Goal: Task Accomplishment & Management: Use online tool/utility

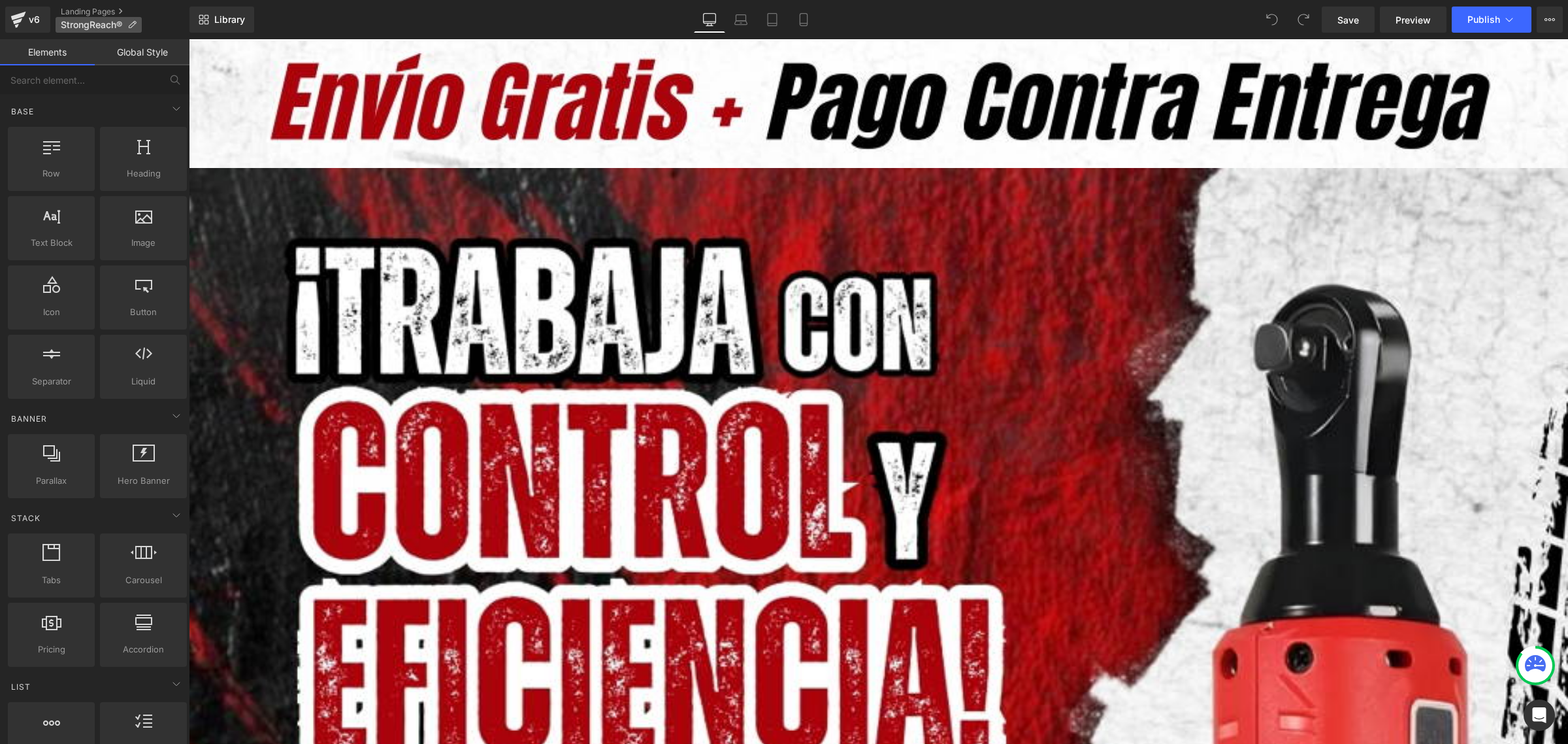
click at [131, 21] on icon at bounding box center [132, 25] width 9 height 9
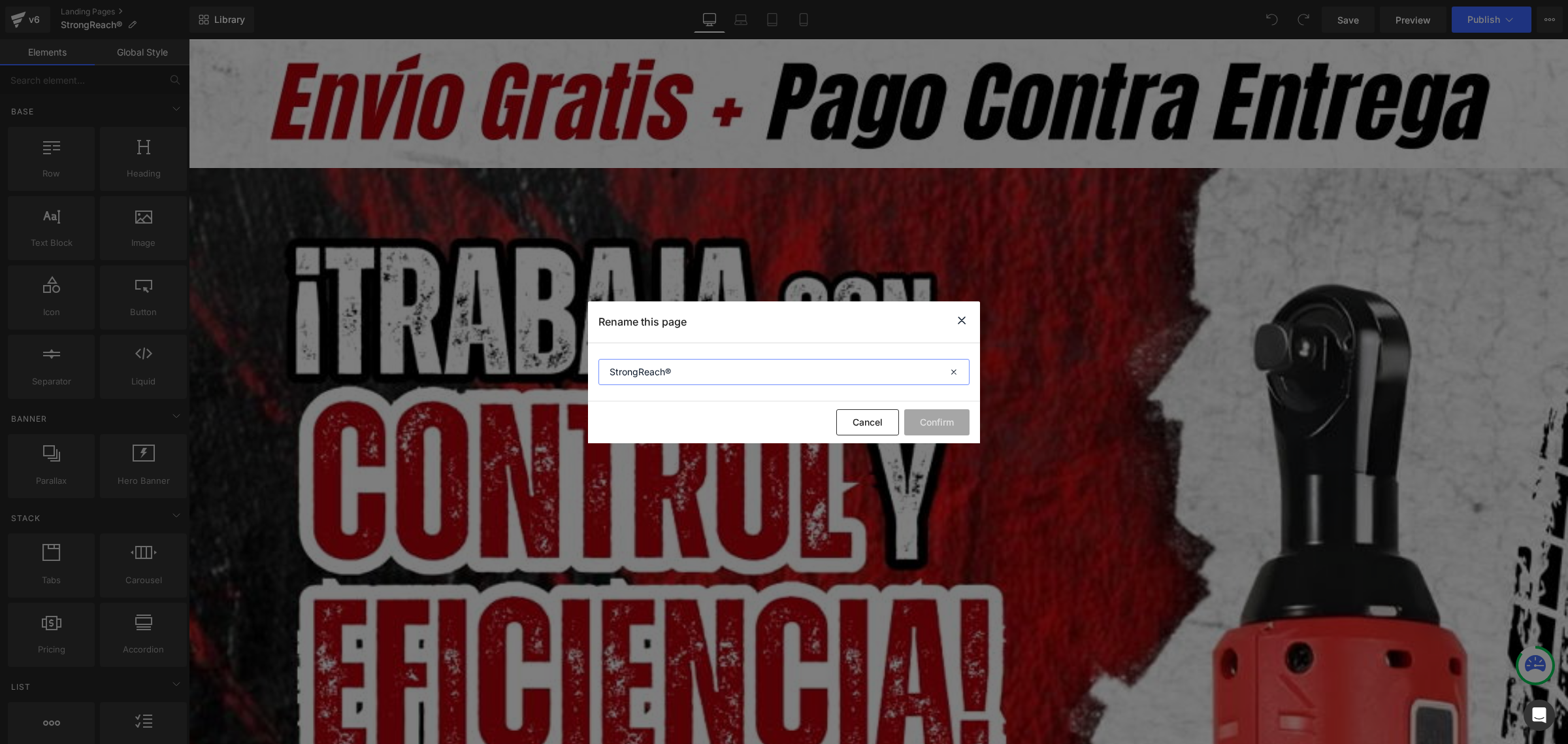
click at [608, 368] on input "StrongReach®" at bounding box center [784, 372] width 371 height 26
drag, startPoint x: 727, startPoint y: 374, endPoint x: 655, endPoint y: 370, distance: 72.1
click at [655, 370] on input "Trinquete StrongReach®" at bounding box center [784, 372] width 371 height 26
type input "Trinquete StrongReach®"
click at [935, 426] on button "Confirm" at bounding box center [937, 422] width 65 height 26
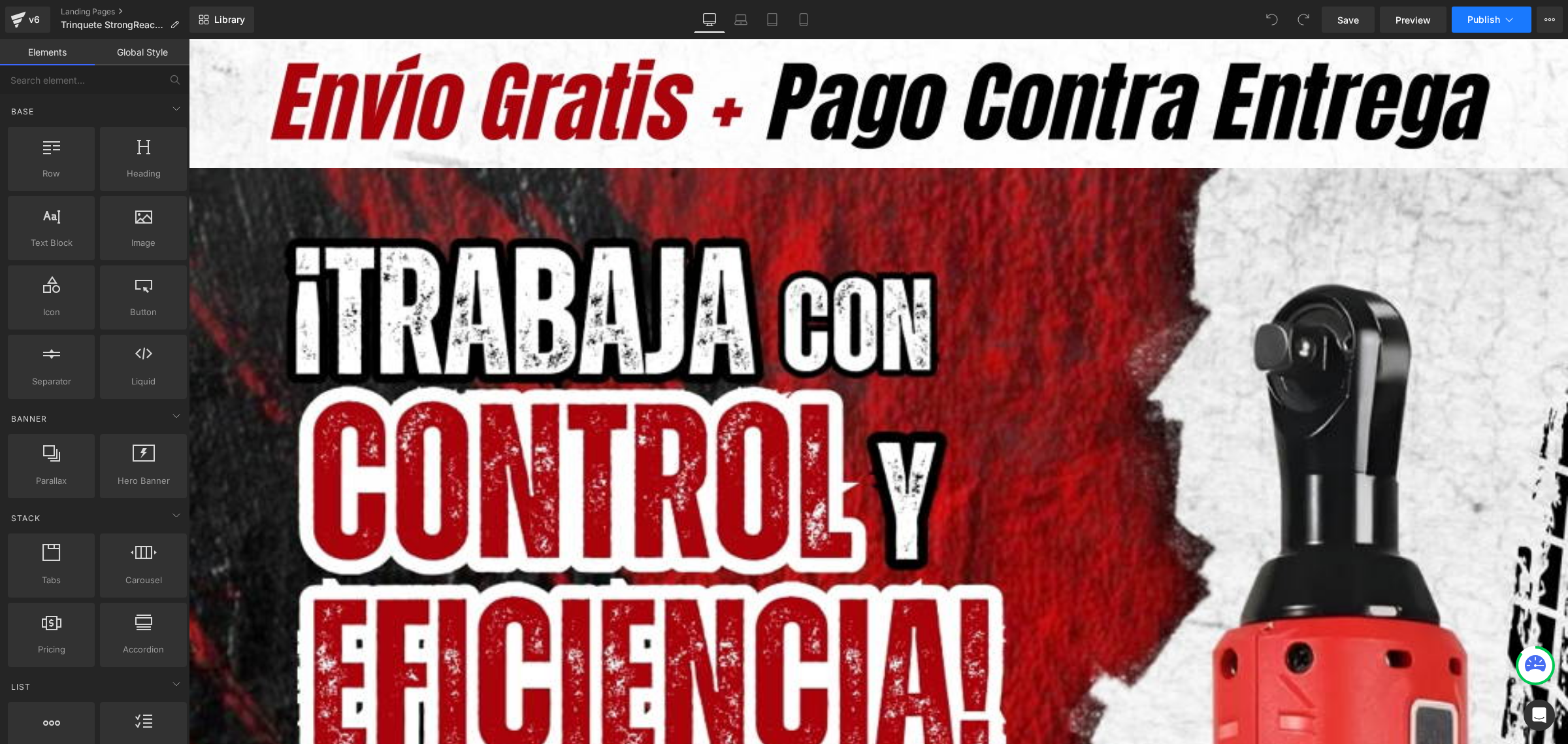
click at [1485, 21] on span "Publish" at bounding box center [1484, 19] width 32 height 10
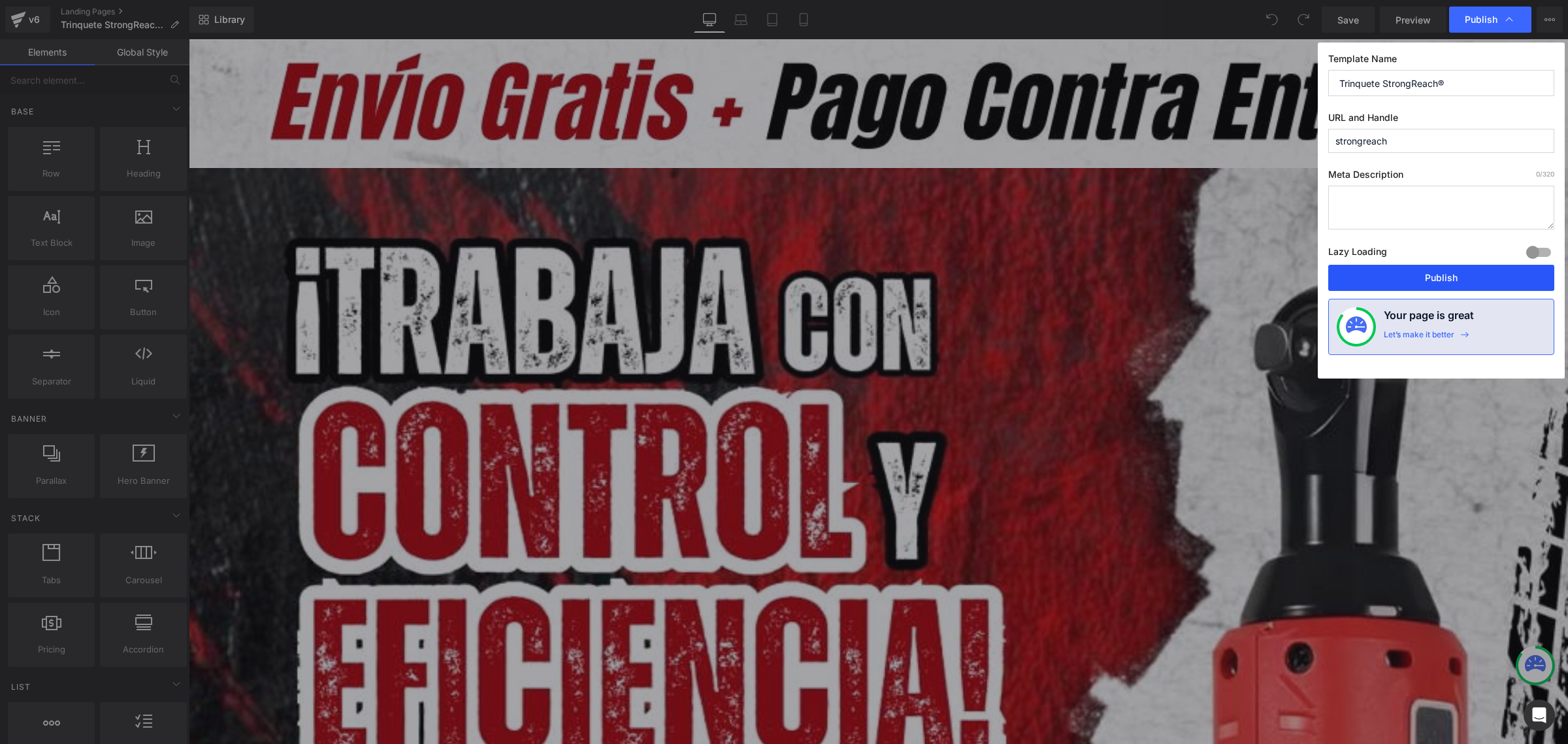
click at [1443, 278] on button "Publish" at bounding box center [1442, 277] width 226 height 26
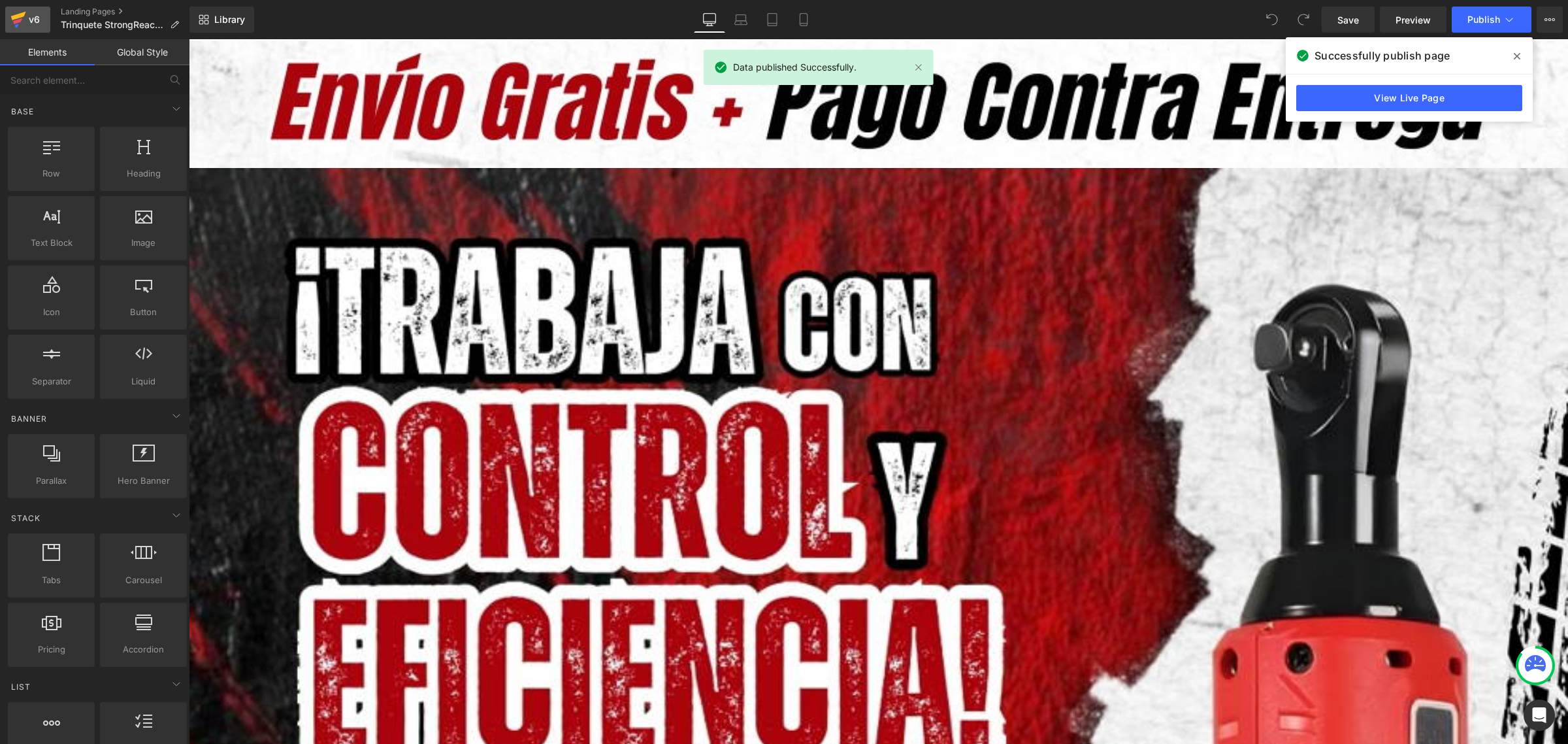
click at [28, 15] on div "v6" at bounding box center [34, 19] width 17 height 17
